Goal: Task Accomplishment & Management: Manage account settings

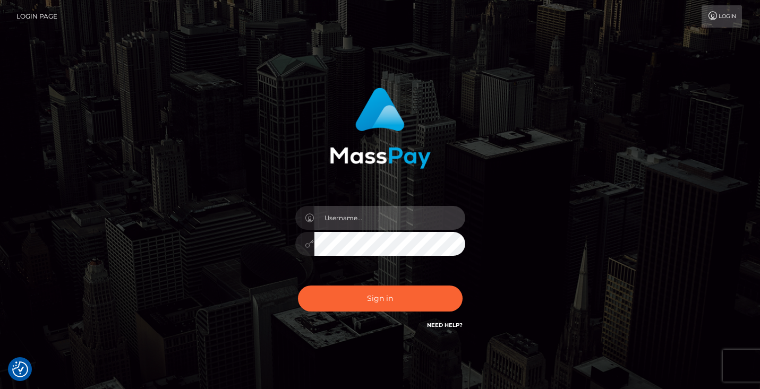
click at [403, 212] on input "text" at bounding box center [389, 218] width 151 height 24
type input "[EMAIL_ADDRESS][DOMAIN_NAME]"
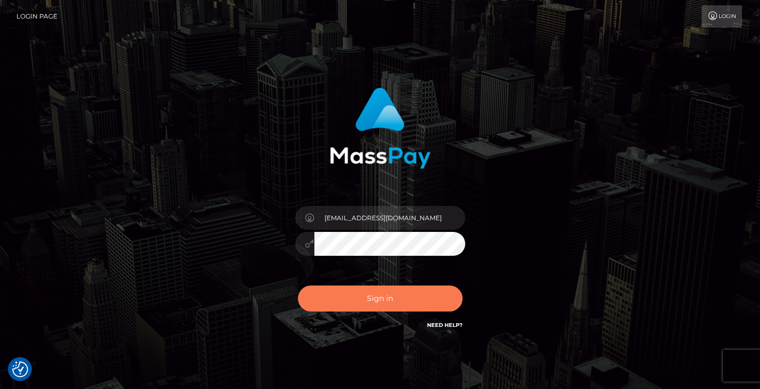
click at [409, 310] on button "Sign in" at bounding box center [380, 299] width 165 height 26
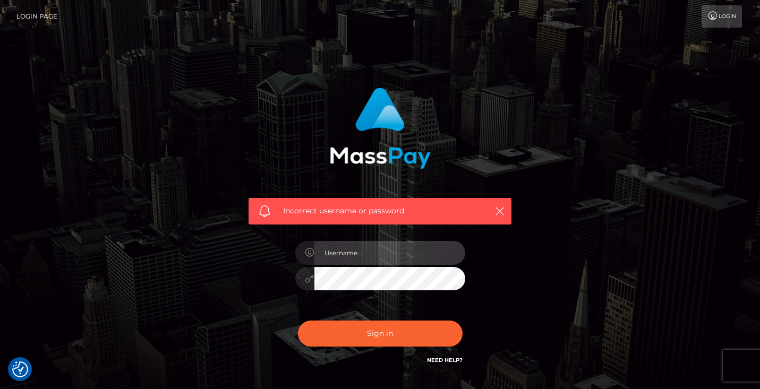
click at [357, 249] on input "text" at bounding box center [389, 253] width 151 height 24
type input "MISSAYSIALEE@GMAIL.COM"
click at [298, 321] on button "Sign in" at bounding box center [380, 334] width 165 height 26
click at [363, 258] on input "text" at bounding box center [389, 253] width 151 height 24
type input "[EMAIL_ADDRESS][DOMAIN_NAME]"
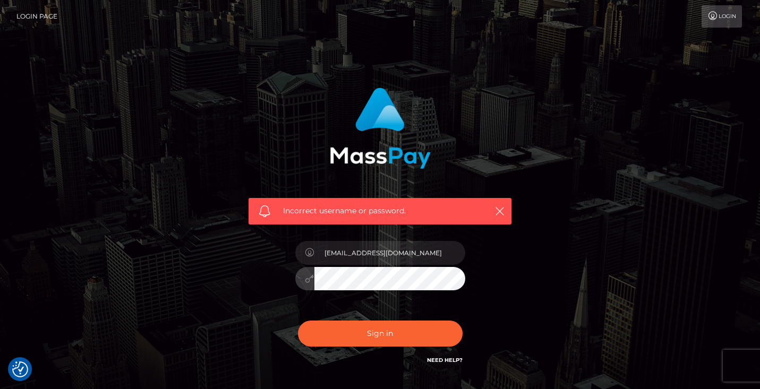
click at [298, 321] on button "Sign in" at bounding box center [380, 334] width 165 height 26
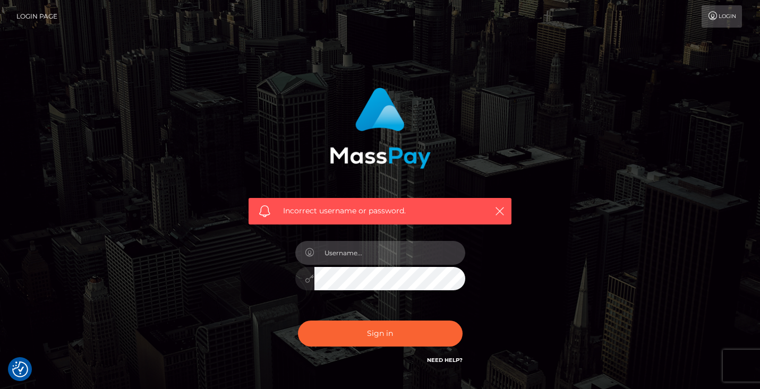
click at [363, 258] on input "text" at bounding box center [389, 253] width 151 height 24
type input "[EMAIL_ADDRESS][DOMAIN_NAME]"
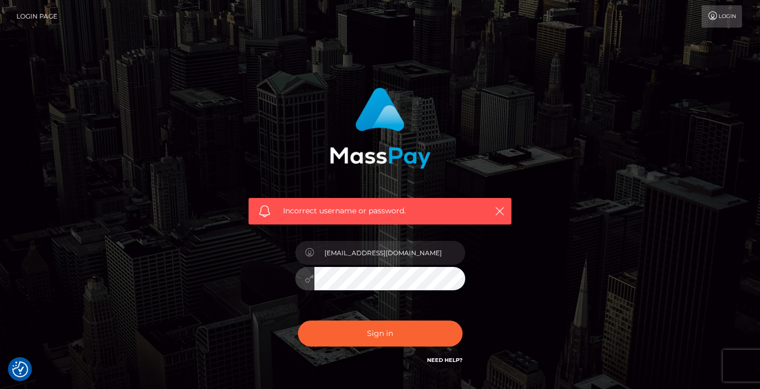
click at [298, 321] on button "Sign in" at bounding box center [380, 334] width 165 height 26
click at [27, 15] on link "Login Page" at bounding box center [36, 16] width 41 height 22
